Goal: Task Accomplishment & Management: Manage account settings

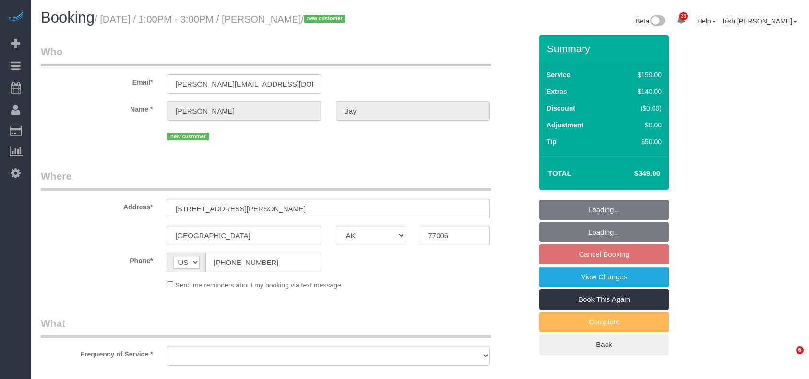
select select "[GEOGRAPHIC_DATA]"
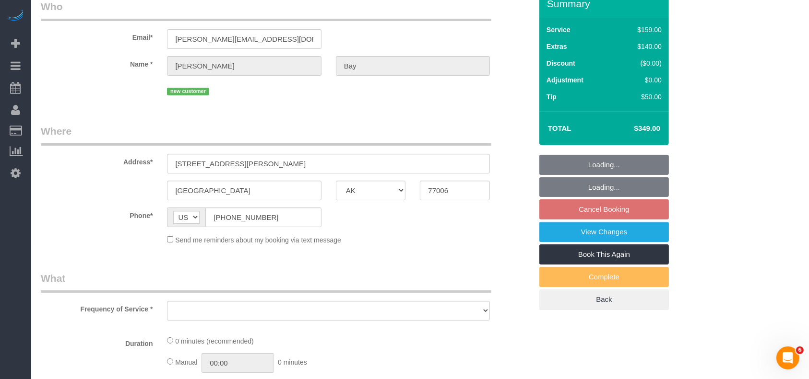
scroll to position [64, 0]
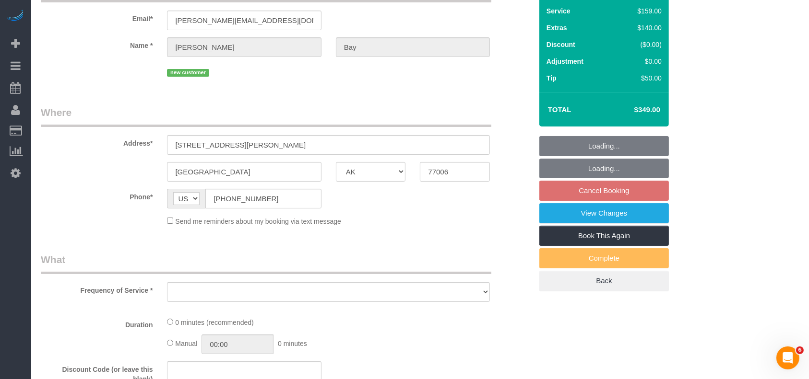
select select "object:1646"
select select "string:fspay-2f229109-a088-45bd-b976-3372ce79408e"
select select "object:1730"
select select "3"
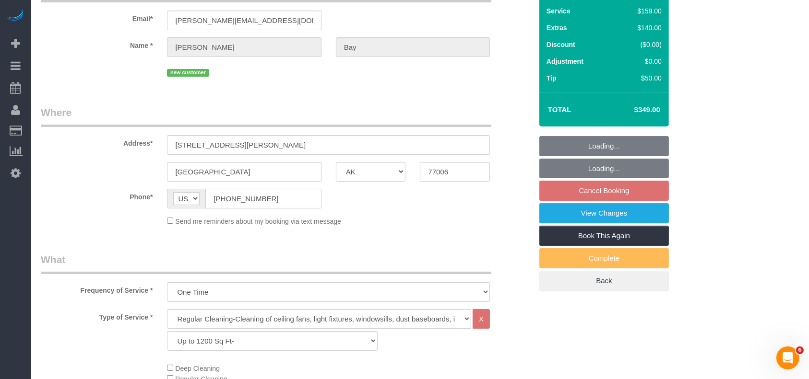
drag, startPoint x: 304, startPoint y: 193, endPoint x: 112, endPoint y: 182, distance: 192.1
click at [106, 196] on div "Phone* AF AL DZ AD AO AI AQ AG AR AM AW AU AT AZ BS BH BD BB BY BE BZ BJ BM BT …" at bounding box center [286, 199] width 505 height 20
click at [105, 196] on label "Phone*" at bounding box center [97, 195] width 126 height 13
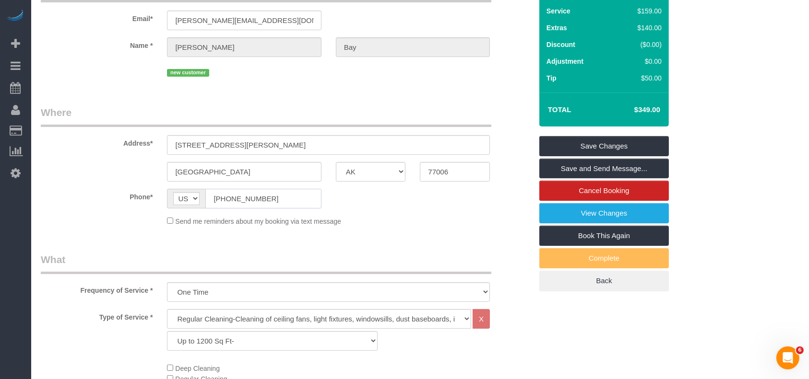
drag, startPoint x: 234, startPoint y: 199, endPoint x: 169, endPoint y: 189, distance: 65.9
click at [169, 189] on div "AF AL DZ AD AO AI AQ AG AR AM AW AU AT AZ BS BH BD BB BY BE BZ BJ BM BT BO BA B…" at bounding box center [244, 199] width 154 height 20
drag, startPoint x: 265, startPoint y: 15, endPoint x: 110, endPoint y: 17, distance: 154.9
click at [111, 18] on div "Email* [PERSON_NAME][EMAIL_ADDRESS][DOMAIN_NAME]" at bounding box center [286, 5] width 505 height 49
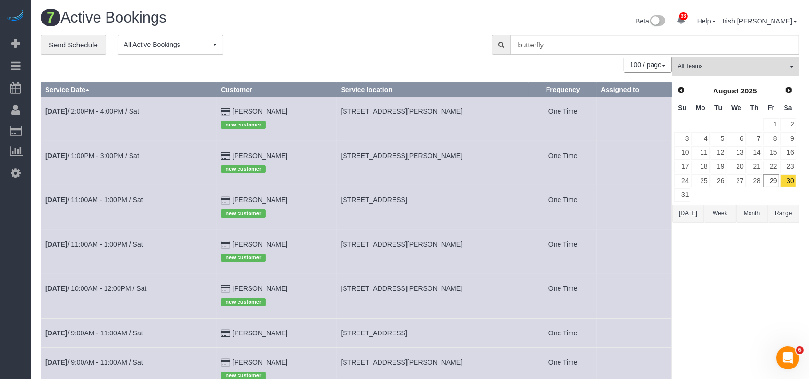
drag, startPoint x: 307, startPoint y: 201, endPoint x: 220, endPoint y: 196, distance: 87.0
click at [220, 196] on tr "[DATE] 11:00AM - 1:00PM / Sat [PERSON_NAME] new customer [STREET_ADDRESS] One T…" at bounding box center [356, 208] width 630 height 44
click at [217, 196] on td "[DATE] 11:00AM - 1:00PM / Sat" at bounding box center [129, 208] width 176 height 44
drag, startPoint x: 304, startPoint y: 196, endPoint x: 197, endPoint y: 203, distance: 107.7
click at [239, 203] on td "[PERSON_NAME] new customer" at bounding box center [277, 208] width 120 height 44
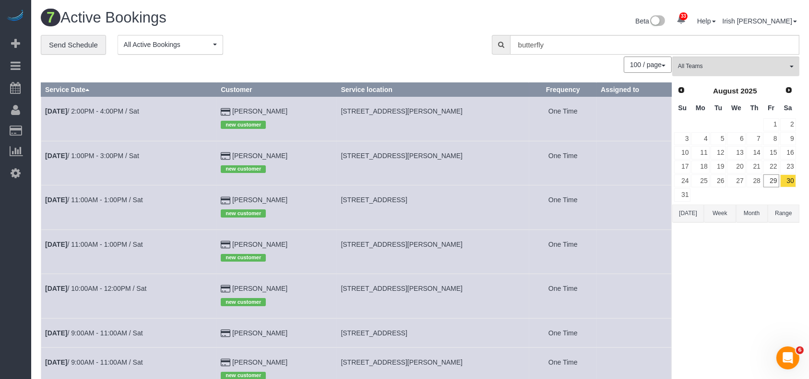
copy td "[PERSON_NAME]"
click at [138, 201] on link "[DATE] 11:00AM - 1:00PM / Sat" at bounding box center [94, 200] width 98 height 8
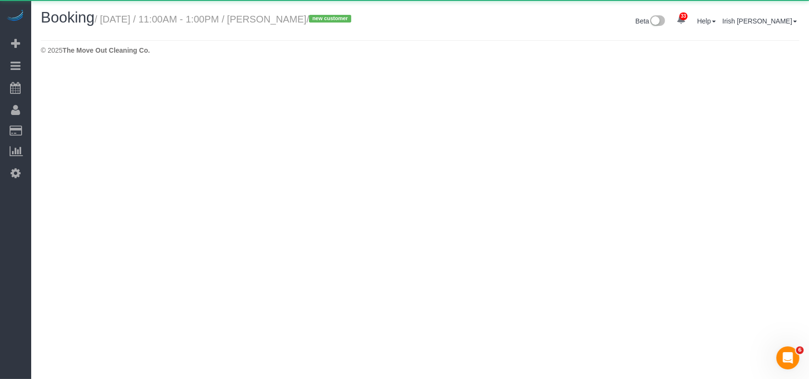
select select "[GEOGRAPHIC_DATA]"
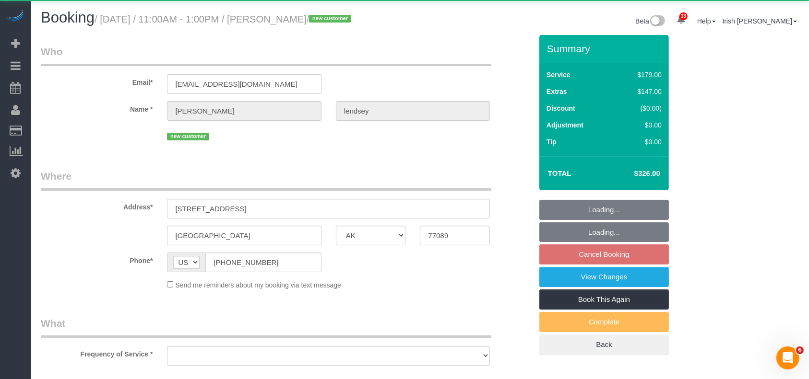
select select "object:2308"
select select "string:fspay-6127a8f5-3143-4e5e-89cc-81f7b4360565"
select select "3"
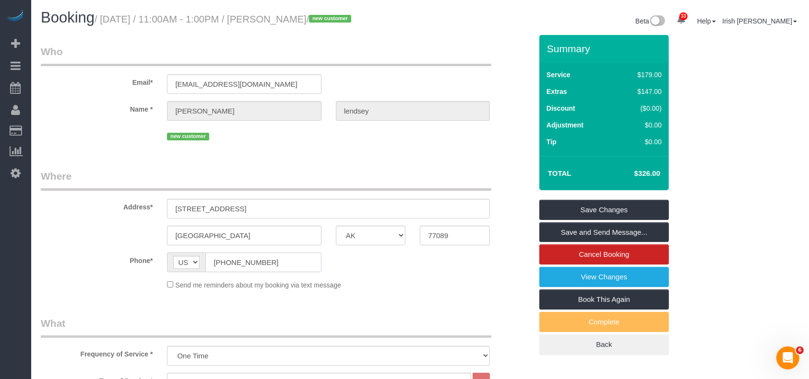
drag, startPoint x: 276, startPoint y: 265, endPoint x: 186, endPoint y: 262, distance: 90.2
click at [186, 263] on div "AF AL DZ AD AO AI AQ AG AR AM AW AU AT AZ BS BH BD BB BY BE BZ BJ BM BT BO BA B…" at bounding box center [244, 263] width 154 height 20
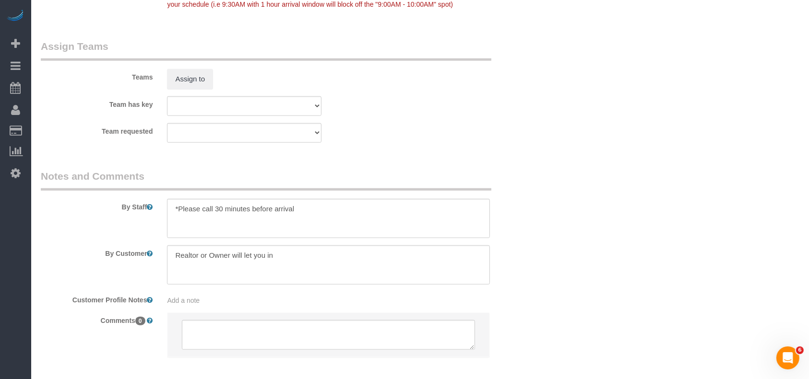
scroll to position [1045, 0]
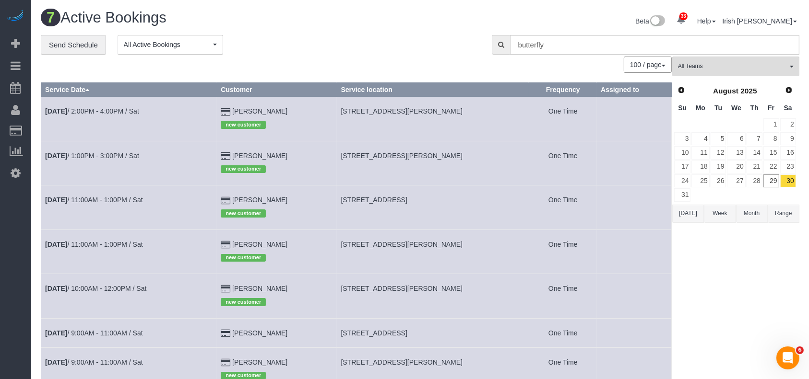
drag, startPoint x: 308, startPoint y: 250, endPoint x: 186, endPoint y: 238, distance: 122.4
click at [186, 238] on tr "[DATE] 11:00AM - 1:00PM / Sat [PERSON_NAME] new customer [STREET_ADDRESS][PERSO…" at bounding box center [356, 252] width 630 height 44
drag, startPoint x: 361, startPoint y: 279, endPoint x: 320, endPoint y: 250, distance: 49.2
click at [361, 279] on td "[STREET_ADDRESS][PERSON_NAME]" at bounding box center [433, 296] width 192 height 44
click at [118, 242] on link "[DATE] 11:00AM - 1:00PM / Sat" at bounding box center [94, 245] width 98 height 8
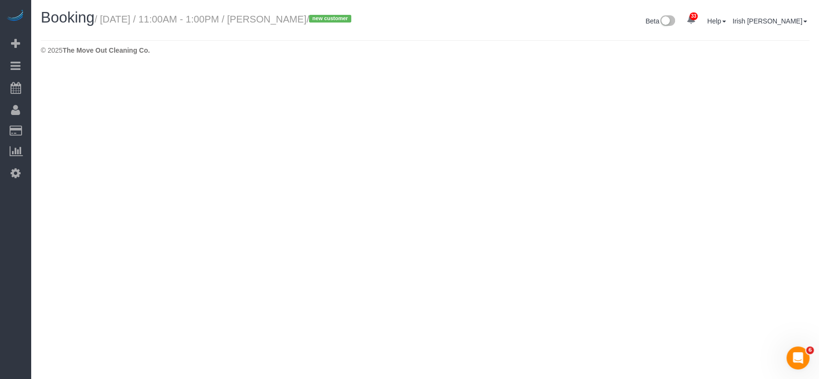
select select "[GEOGRAPHIC_DATA]"
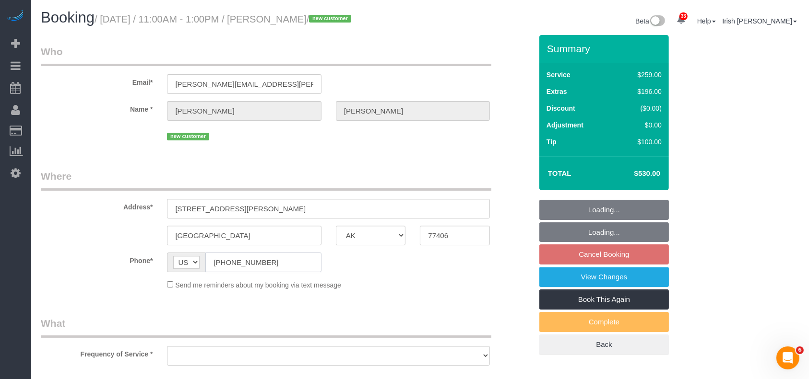
drag, startPoint x: 276, startPoint y: 269, endPoint x: 160, endPoint y: 256, distance: 116.3
click at [159, 261] on div "Phone* AF AL DZ AD AO AI AQ AG AR AM AW AU AT AZ BS BH BD BB BY BE BZ BJ BM BT …" at bounding box center [286, 263] width 505 height 20
select select "object:2799"
select select "string:fspay-82aa78ac-19f2-472c-81bb-9d3fc1399b49"
select select "3"
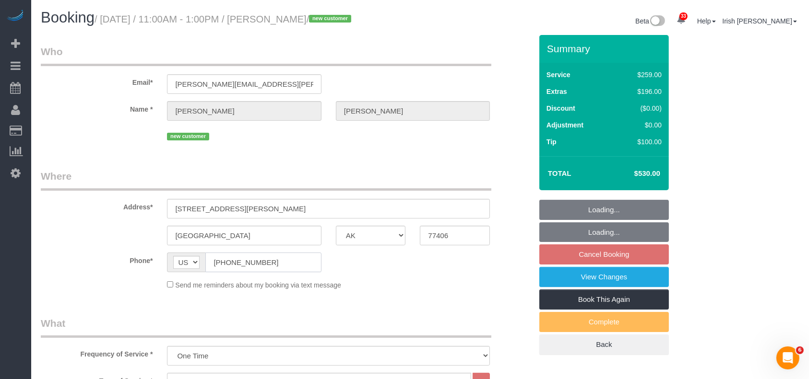
select select "object:2886"
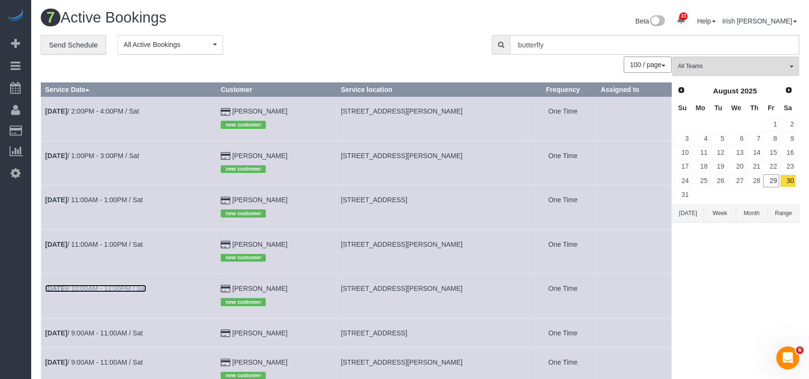
click at [110, 287] on link "[DATE] 10:00AM - 12:00PM / Sat" at bounding box center [95, 289] width 101 height 8
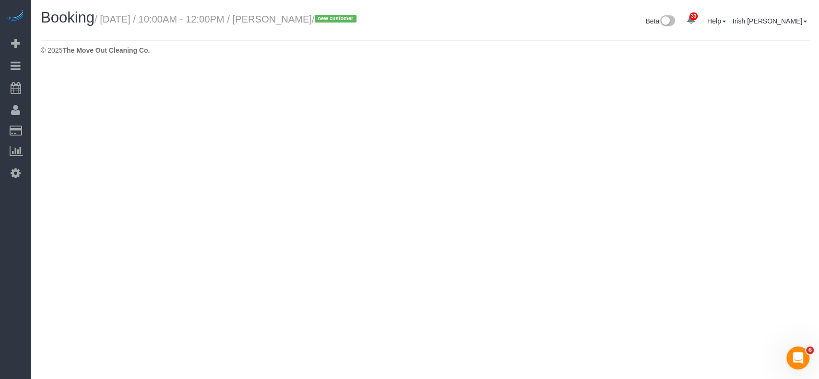
select select "[GEOGRAPHIC_DATA]"
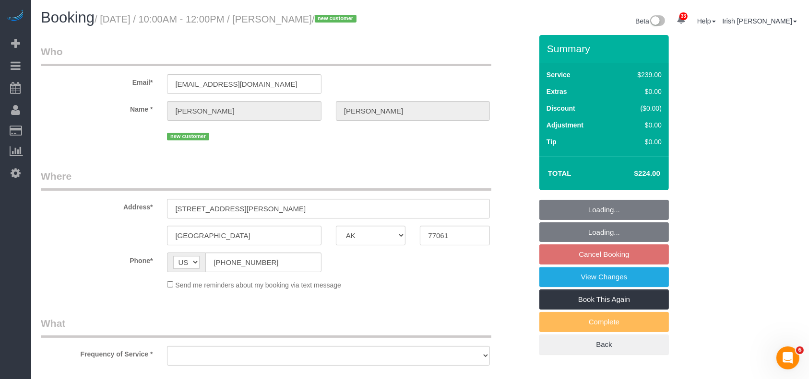
select select "3"
drag, startPoint x: 257, startPoint y: 267, endPoint x: 122, endPoint y: 250, distance: 136.3
click at [124, 255] on div "Phone* AF AL DZ AD AO AI AQ AG AR AM AW AU AT AZ BS BH BD BB BY BE BZ BJ BM BT …" at bounding box center [286, 263] width 505 height 20
select select "object:3440"
select select "string:fspay-36337220-df95-4c7a-a271-367b2ae661c5"
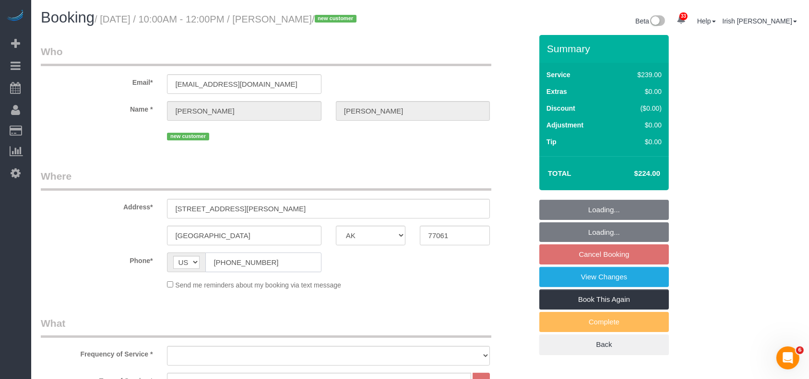
select select "spot102"
select select "object:3457"
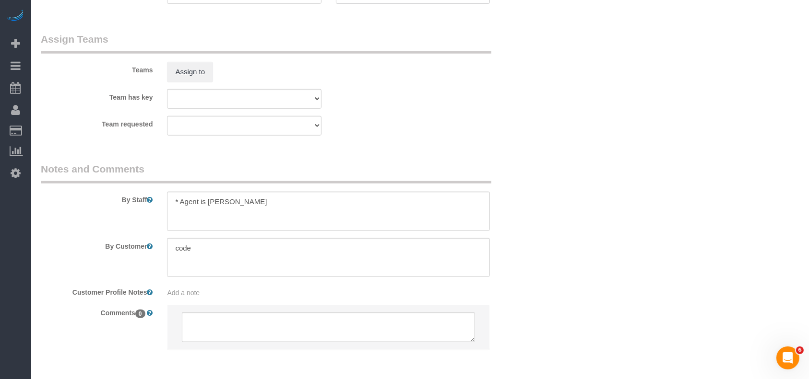
scroll to position [993, 0]
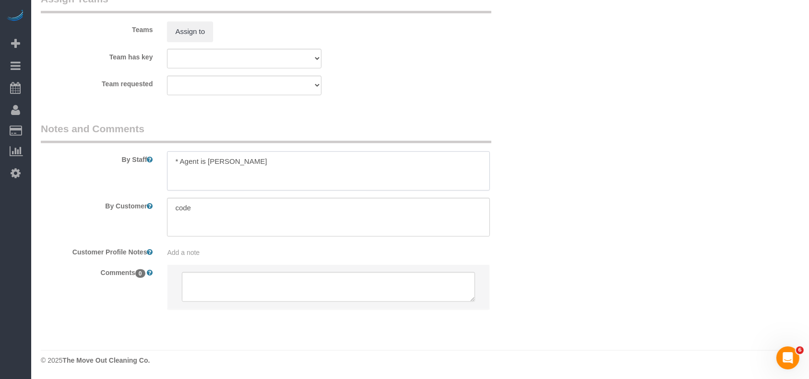
drag, startPoint x: 257, startPoint y: 160, endPoint x: 225, endPoint y: 140, distance: 37.5
click at [206, 161] on textarea at bounding box center [328, 171] width 323 height 39
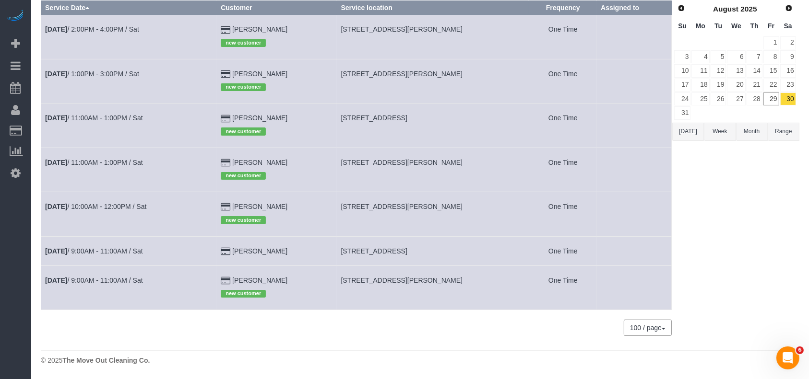
scroll to position [84, 0]
drag, startPoint x: 292, startPoint y: 250, endPoint x: 224, endPoint y: 244, distance: 67.4
click at [224, 244] on tr "[DATE] 9:00AM - 11:00AM / Sat [PERSON_NAME] [STREET_ADDRESS] One Time" at bounding box center [356, 250] width 630 height 29
copy tr "[PERSON_NAME]"
click at [84, 251] on link "[DATE] 9:00AM - 11:00AM / Sat" at bounding box center [94, 251] width 98 height 8
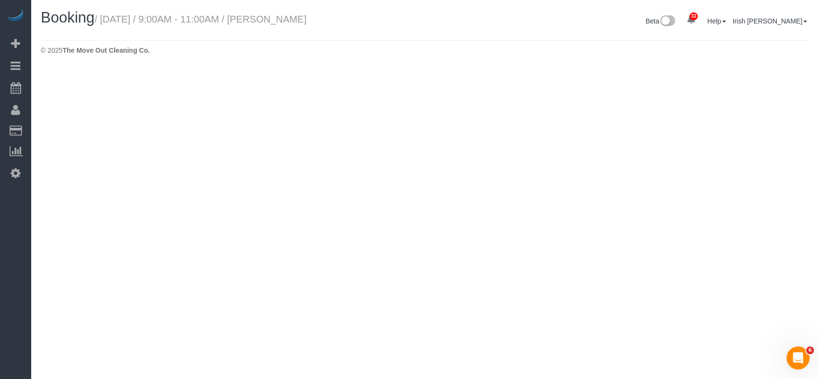
select select "[GEOGRAPHIC_DATA]"
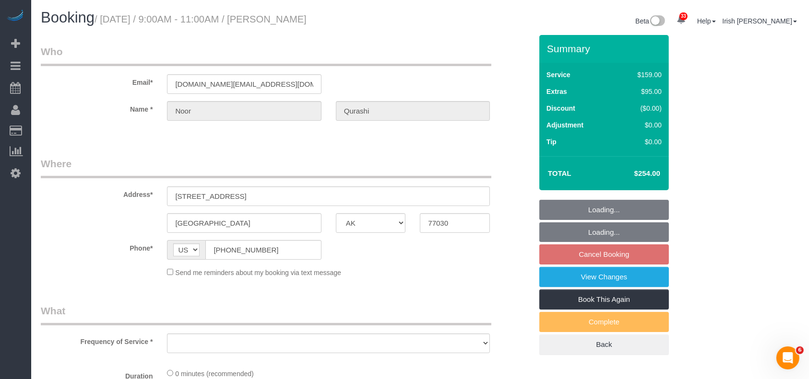
select select "string:fspay-d85766bc-32c0-4ef5-926c-785fbea0561d"
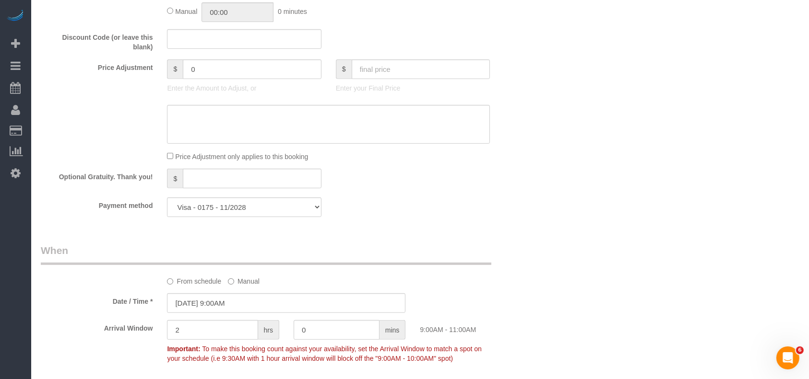
select select "object:3967"
select select "3"
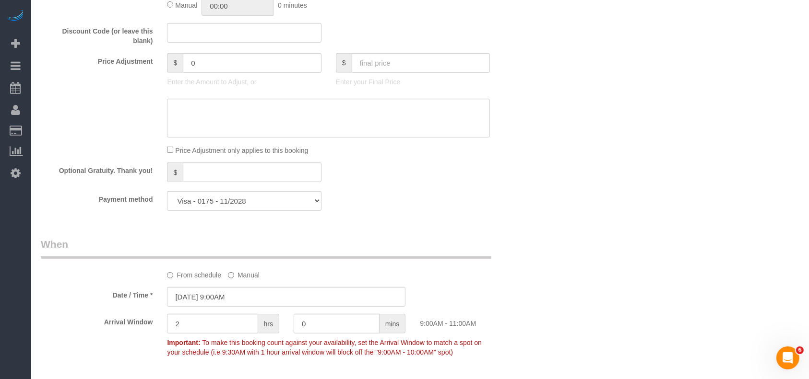
select select "object:4026"
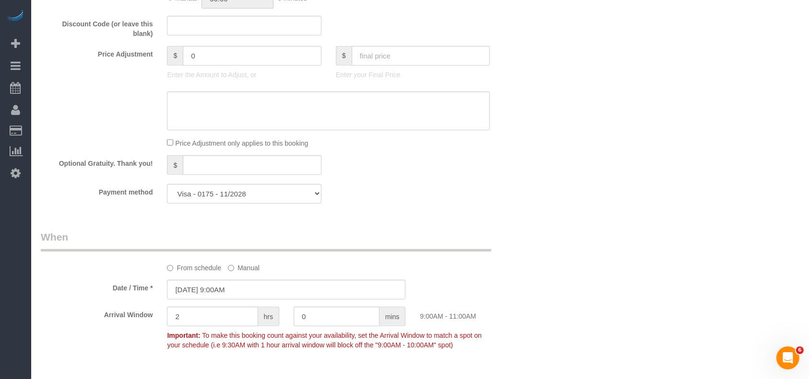
scroll to position [639, 0]
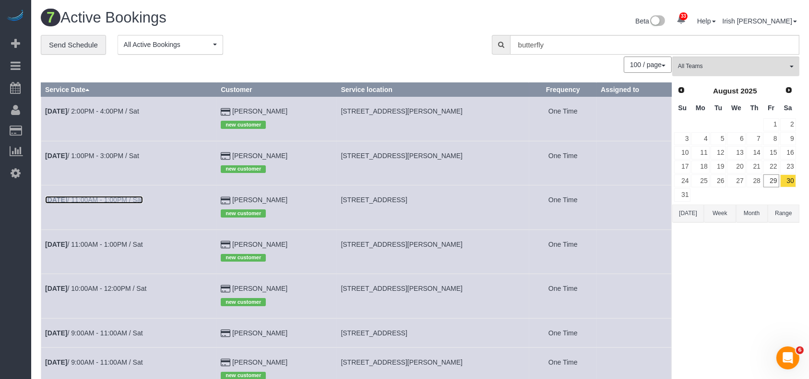
click at [111, 198] on link "[DATE] 11:00AM - 1:00PM / Sat" at bounding box center [94, 200] width 98 height 8
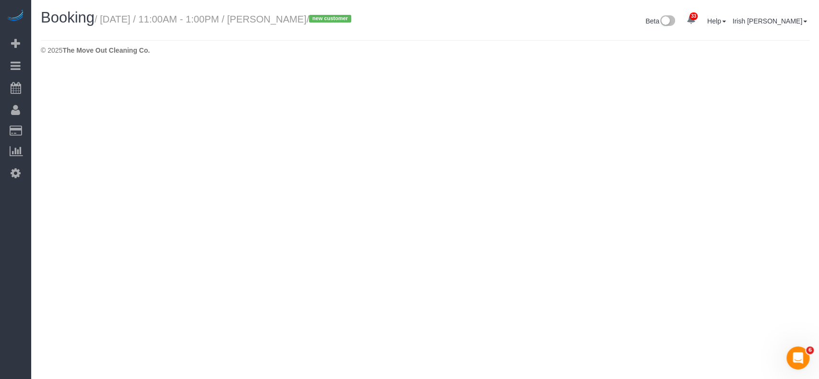
select select "[GEOGRAPHIC_DATA]"
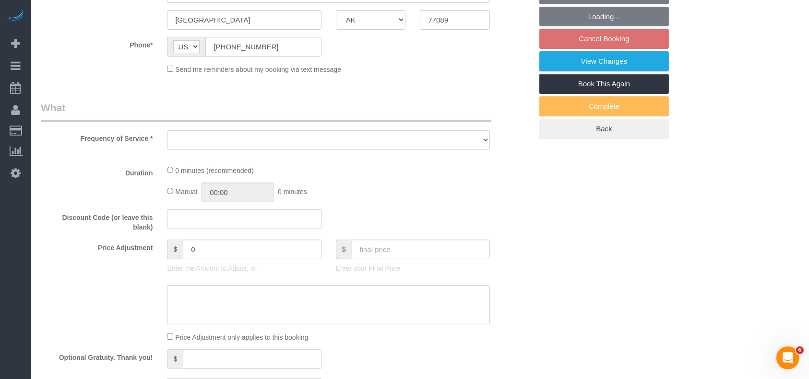
select select "string:fspay-6127a8f5-3143-4e5e-89cc-81f7b4360565"
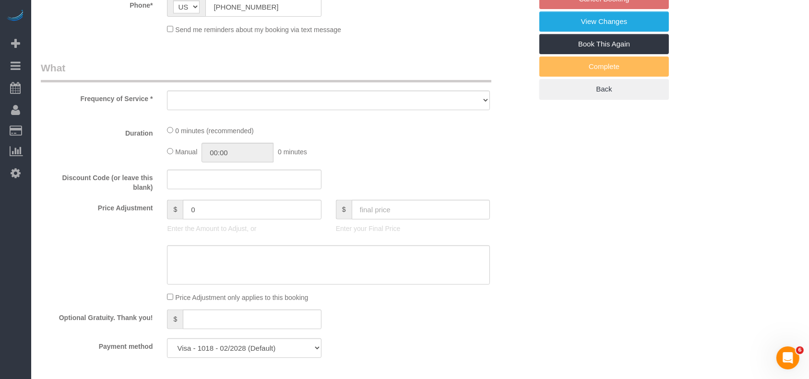
select select "object:4542"
select select "3"
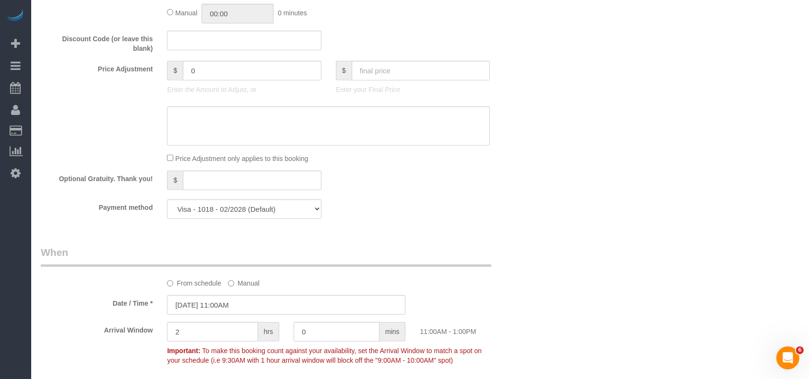
select select "object:4604"
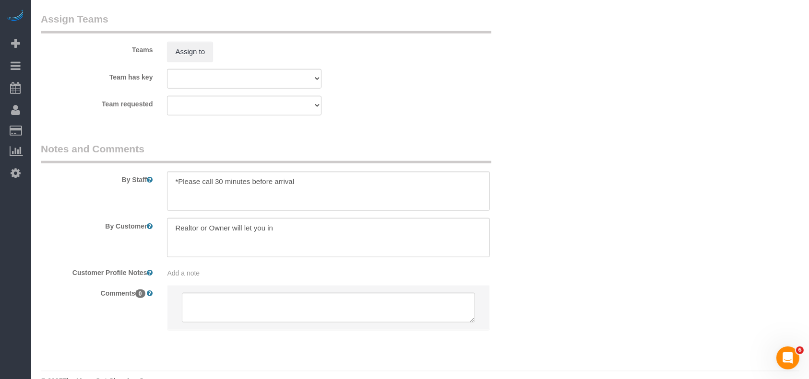
scroll to position [1045, 0]
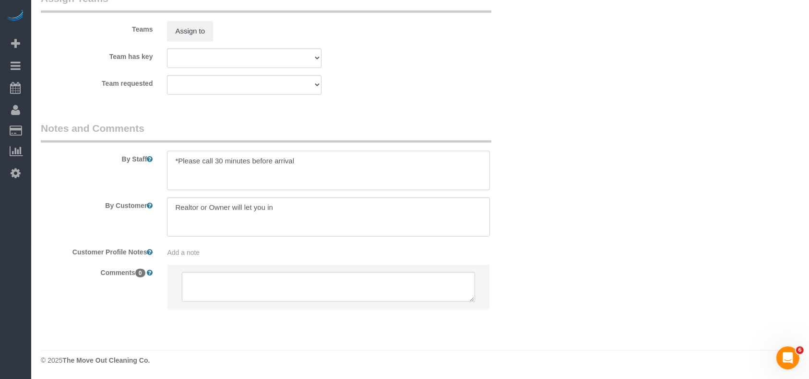
click at [311, 166] on textarea at bounding box center [328, 170] width 323 height 39
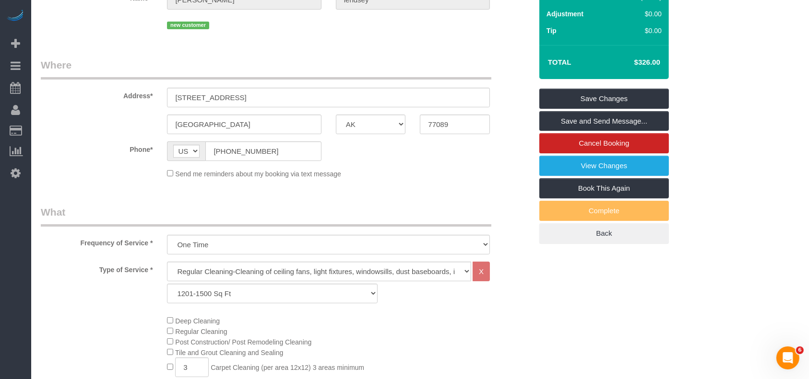
scroll to position [23, 0]
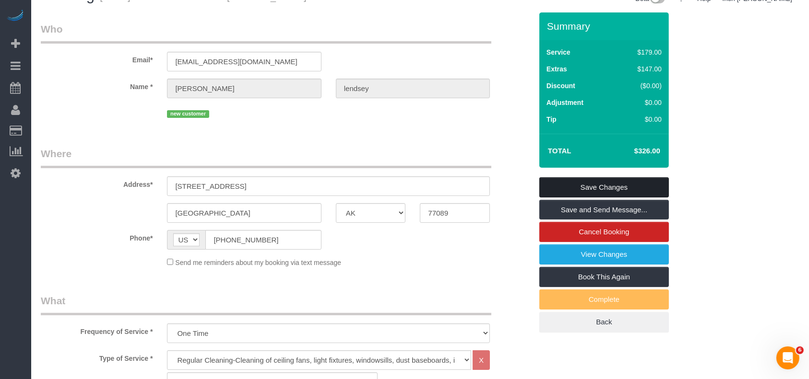
type textarea "*Please call 30 minutes before arrival * will open at 8-8:30am"
click at [583, 183] on link "Save Changes" at bounding box center [603, 187] width 129 height 20
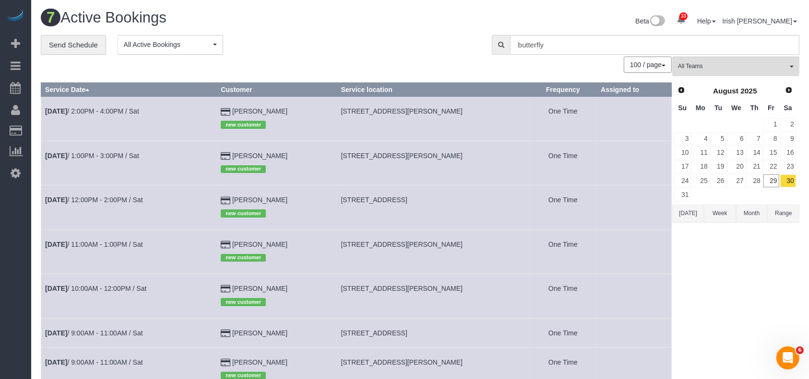
click at [127, 151] on td "[DATE] 1:00PM - 3:00PM / Sat" at bounding box center [129, 163] width 176 height 44
click at [124, 155] on link "[DATE] 1:00PM - 3:00PM / Sat" at bounding box center [92, 156] width 94 height 8
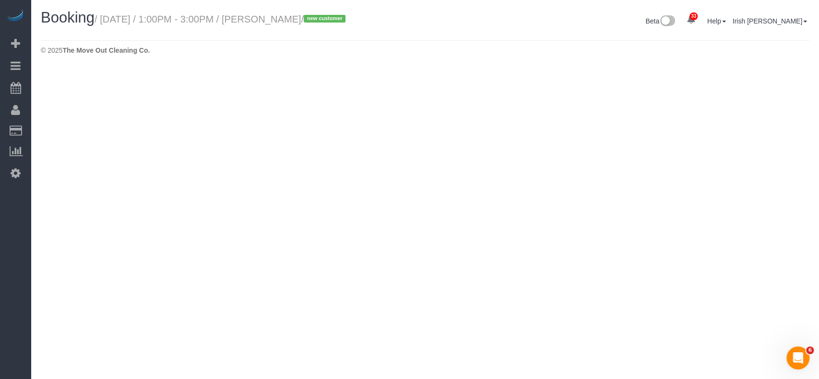
select select "[GEOGRAPHIC_DATA]"
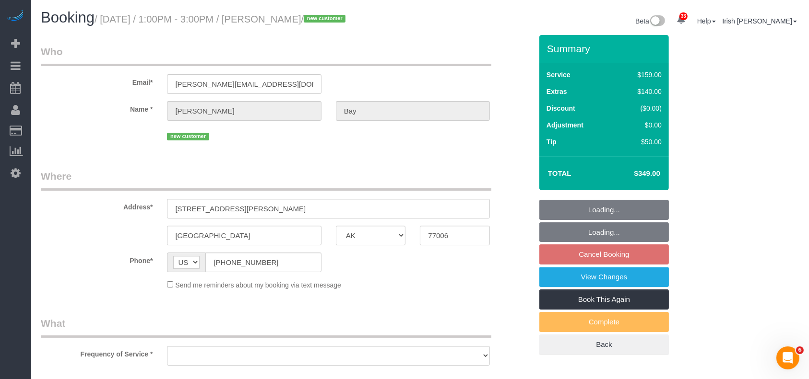
select select "string:fspay-2f229109-a088-45bd-b976-3372ce79408e"
select select "object:5184"
select select "3"
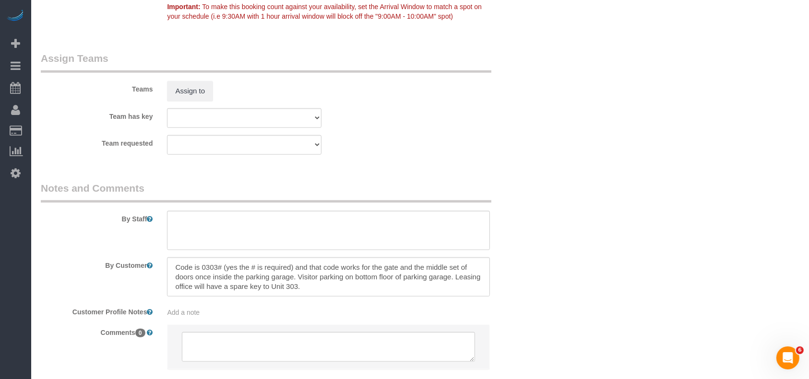
scroll to position [1034, 0]
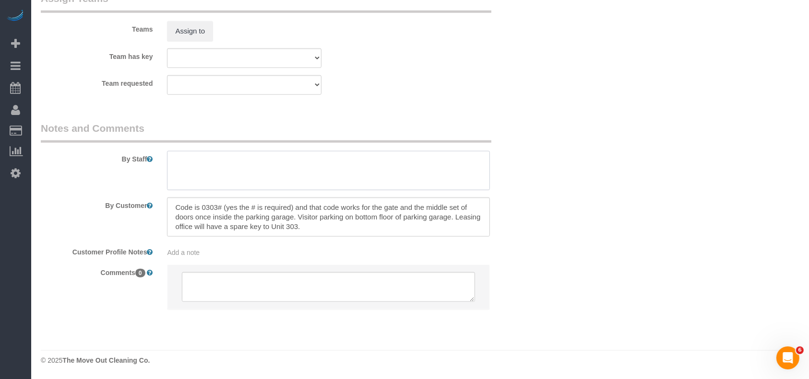
click at [284, 177] on textarea at bounding box center [328, 170] width 323 height 39
paste textarea "prefer no earlier than noon please"
click at [223, 162] on textarea at bounding box center [328, 170] width 323 height 39
click at [167, 163] on textarea at bounding box center [328, 170] width 323 height 39
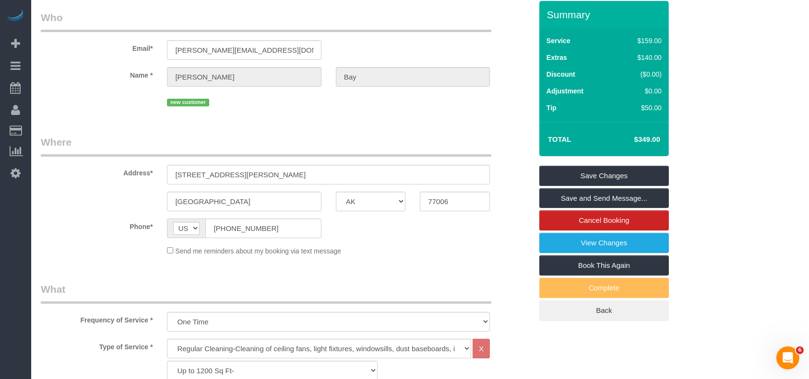
scroll to position [12, 0]
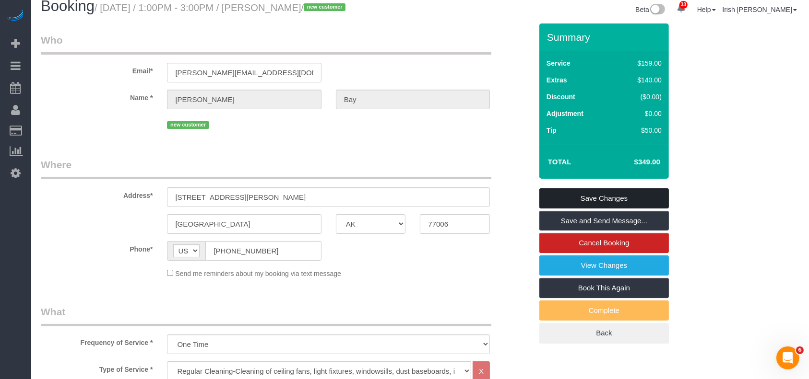
type textarea "* Time is flexible but prefer no earlier than noon please"
drag, startPoint x: 565, startPoint y: 198, endPoint x: 554, endPoint y: 178, distance: 22.4
click at [565, 197] on link "Save Changes" at bounding box center [603, 198] width 129 height 20
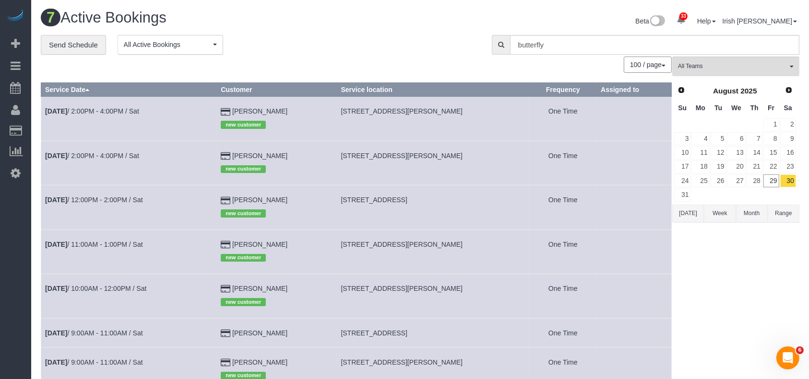
click at [683, 216] on button "[DATE]" at bounding box center [688, 214] width 32 height 18
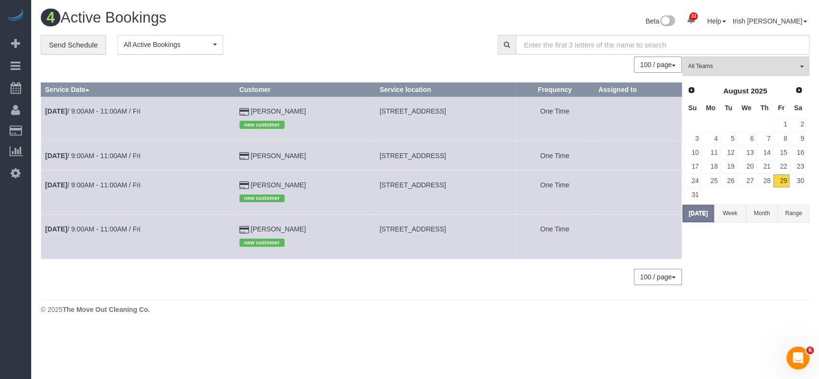
drag, startPoint x: 295, startPoint y: 230, endPoint x: 233, endPoint y: 230, distance: 62.3
click at [235, 230] on td "[PERSON_NAME] new customer" at bounding box center [305, 237] width 140 height 44
copy td "[PERSON_NAME]"
click at [92, 231] on link "[DATE] 9:00AM - 11:00AM / Fri" at bounding box center [92, 229] width 95 height 8
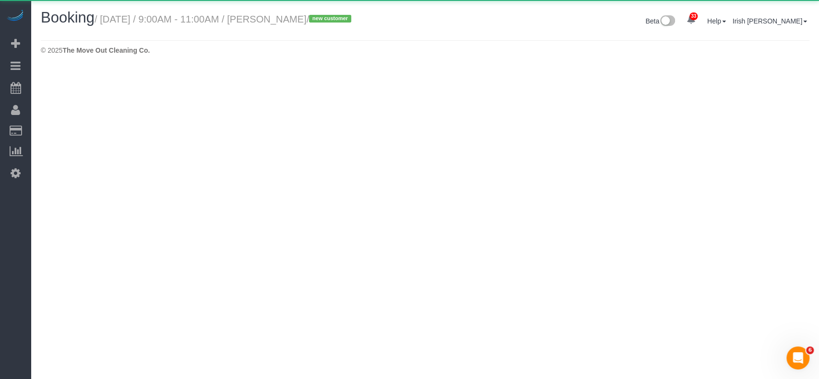
select select "[GEOGRAPHIC_DATA]"
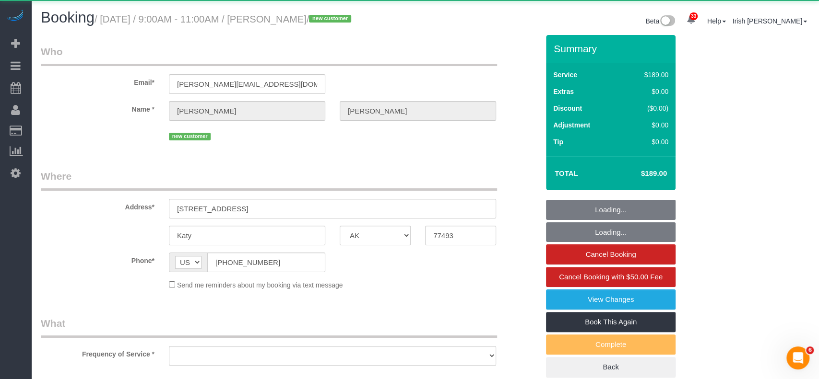
select select "object:5822"
select select "string:fspay-cb00d69d-5b41-439c-9082-60460e719371"
select select "3"
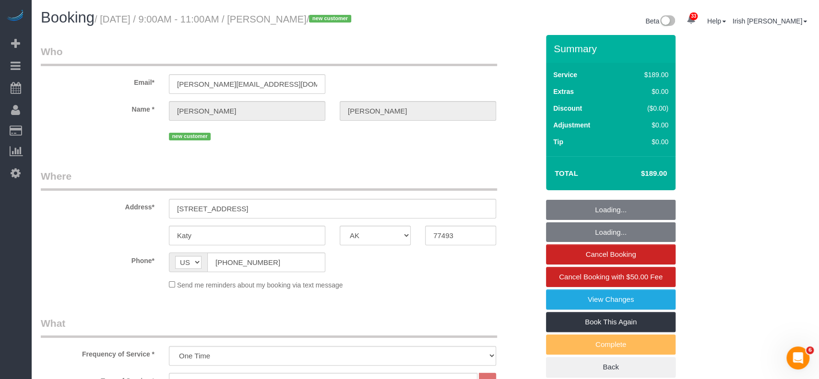
select select "object:5823"
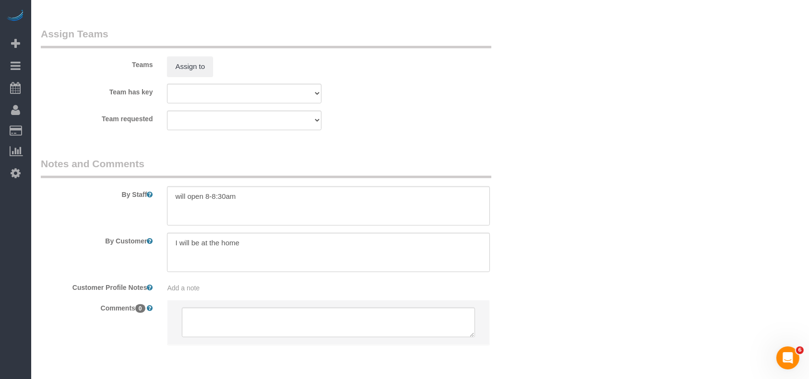
scroll to position [1045, 0]
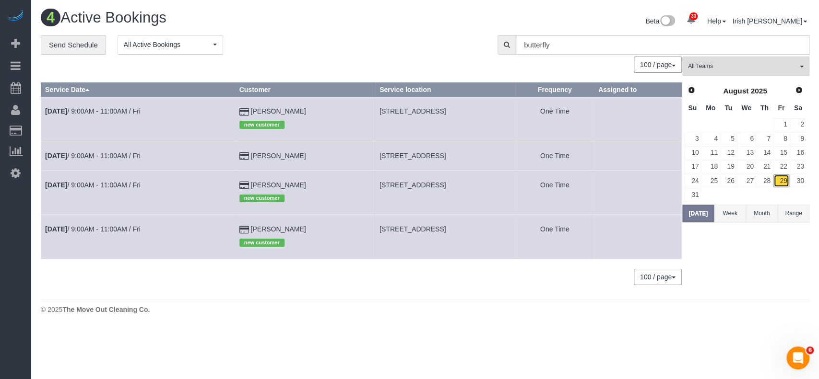
click at [781, 180] on link "29" at bounding box center [781, 181] width 16 height 13
click at [767, 183] on link "28" at bounding box center [764, 181] width 16 height 13
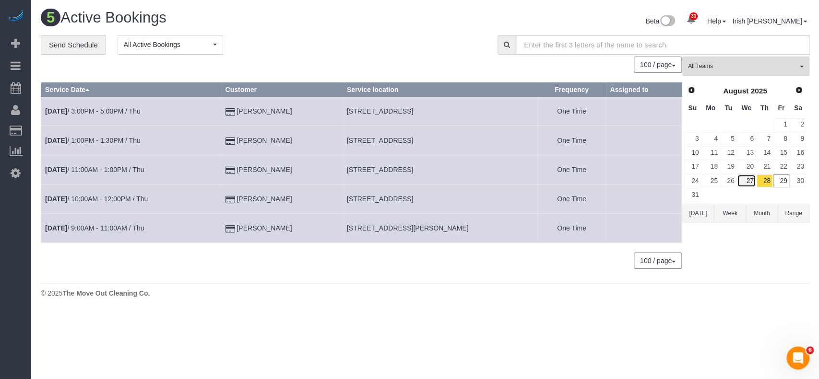
click at [748, 179] on link "27" at bounding box center [746, 181] width 18 height 13
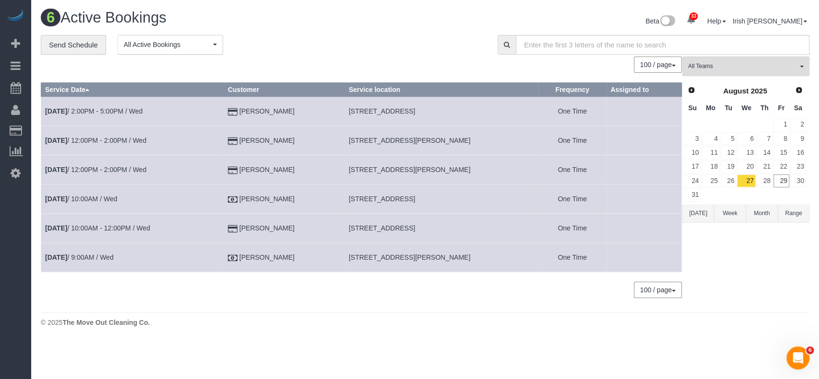
click at [407, 204] on td "[STREET_ADDRESS]" at bounding box center [441, 199] width 194 height 29
click at [406, 201] on span "[STREET_ADDRESS]" at bounding box center [382, 199] width 66 height 8
copy tr "[STREET_ADDRESS]"
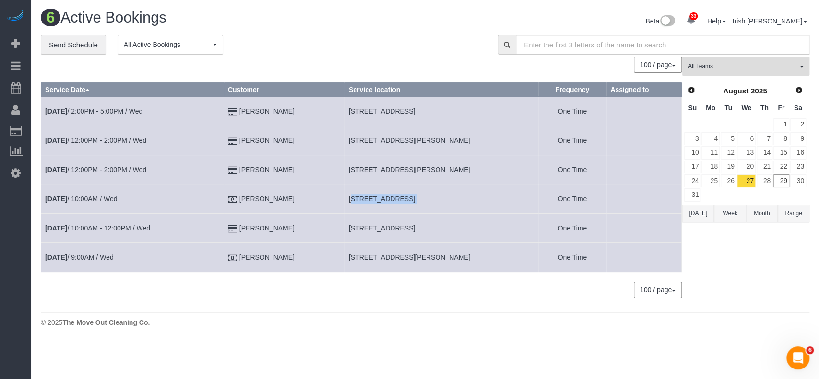
copy tr "[STREET_ADDRESS]"
click at [88, 201] on link "[DATE] 10:00AM / Wed" at bounding box center [81, 199] width 72 height 8
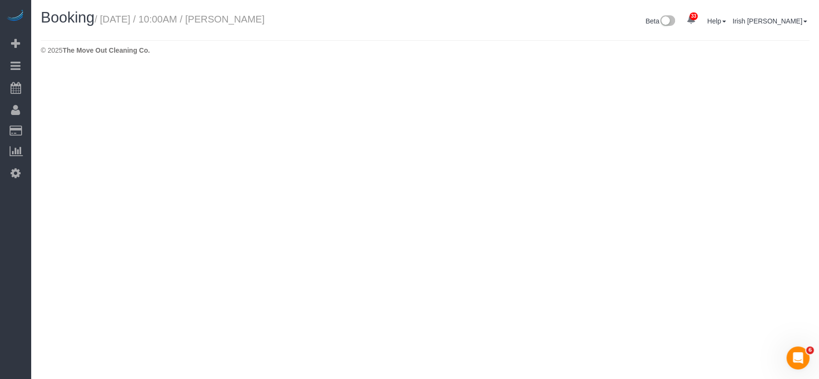
select select "[GEOGRAPHIC_DATA]"
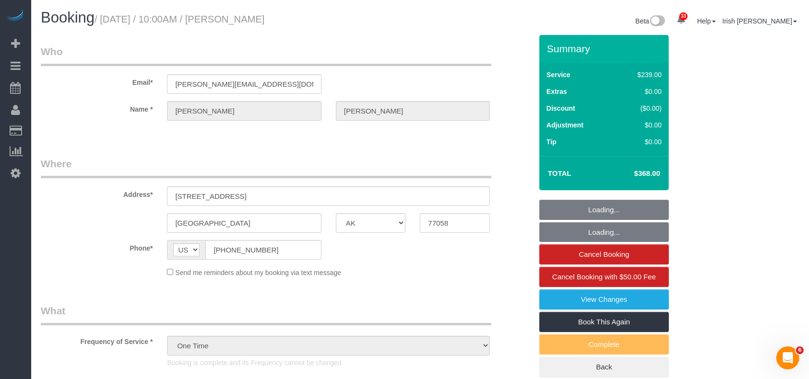
select select "object:6496"
select select "3"
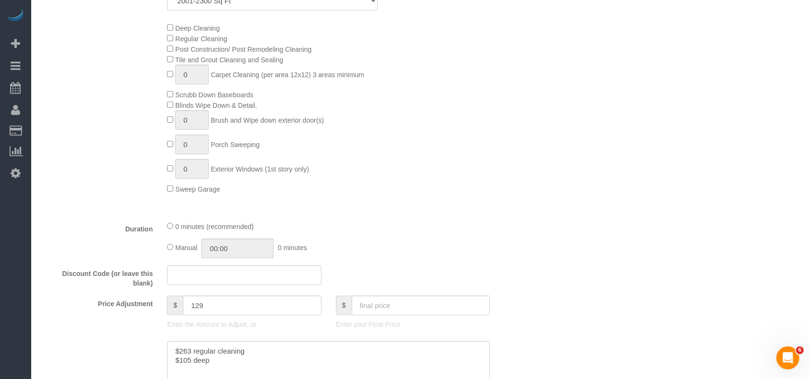
scroll to position [575, 0]
